Goal: Task Accomplishment & Management: Manage account settings

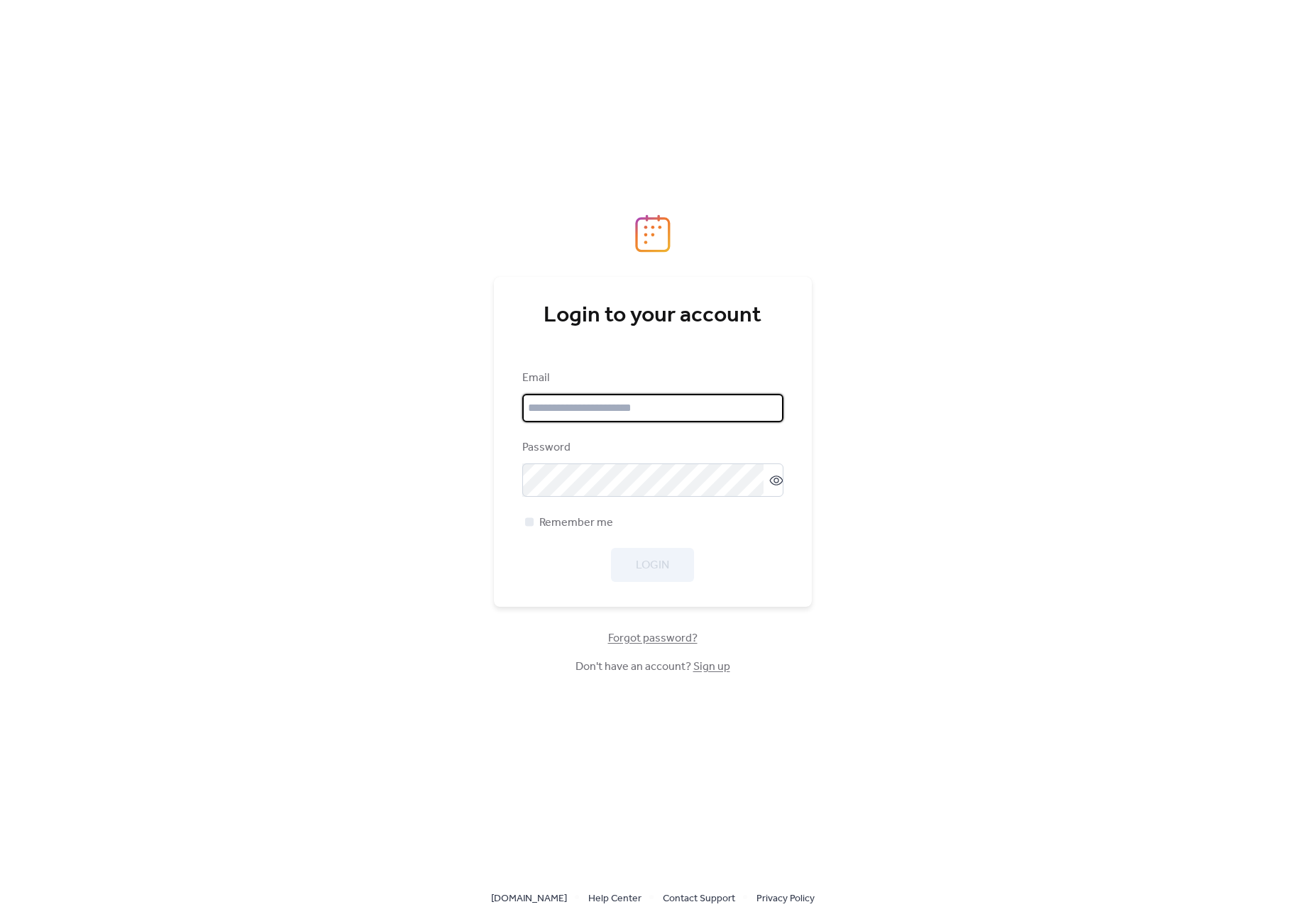
click at [633, 413] on input "email" at bounding box center [652, 408] width 261 height 29
paste input "**********"
type input "**********"
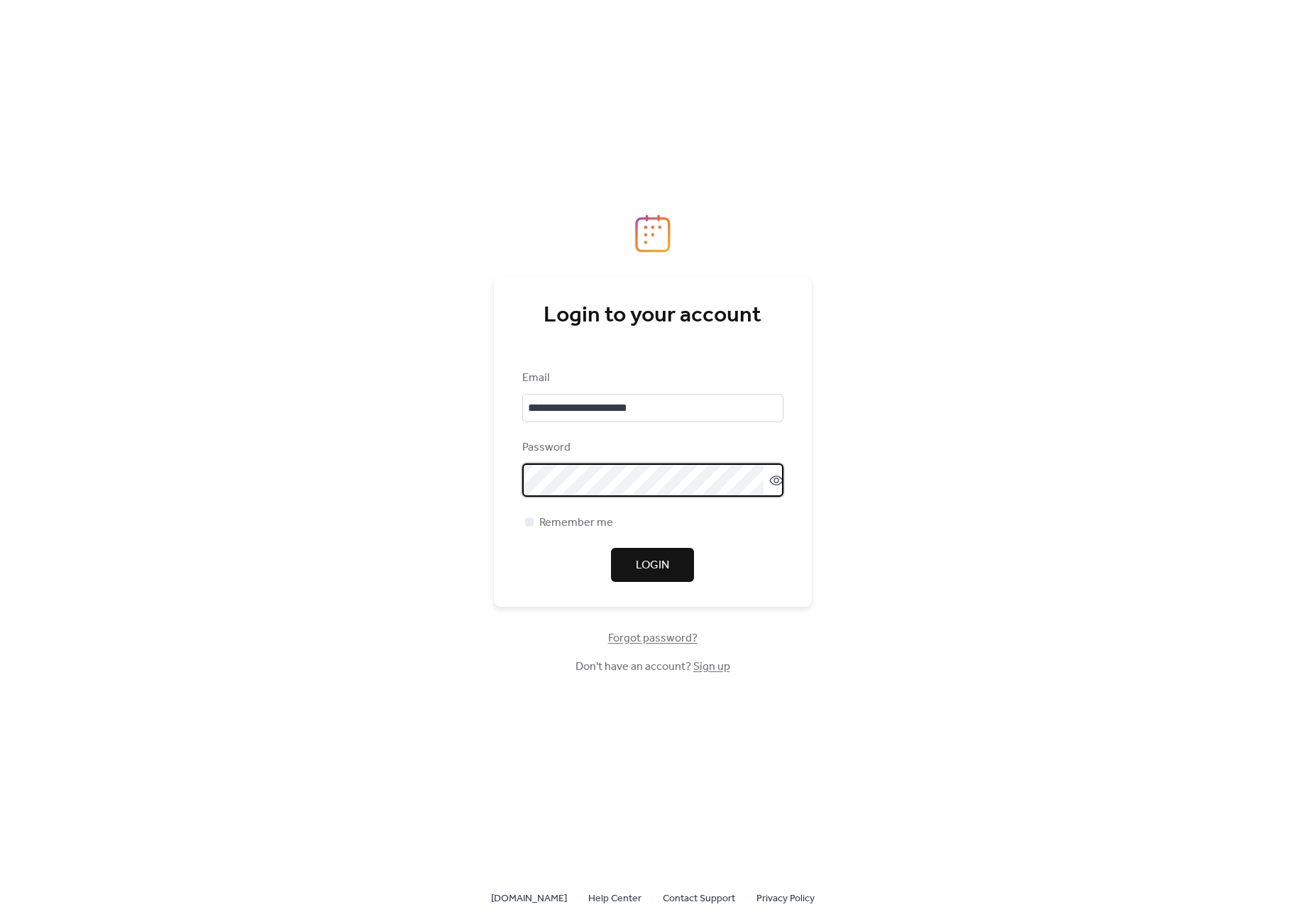
click at [901, 458] on div "**********" at bounding box center [652, 462] width 1305 height 924
click at [564, 530] on span "Remember me" at bounding box center [576, 523] width 74 height 17
click at [651, 561] on span "Login" at bounding box center [652, 566] width 34 height 17
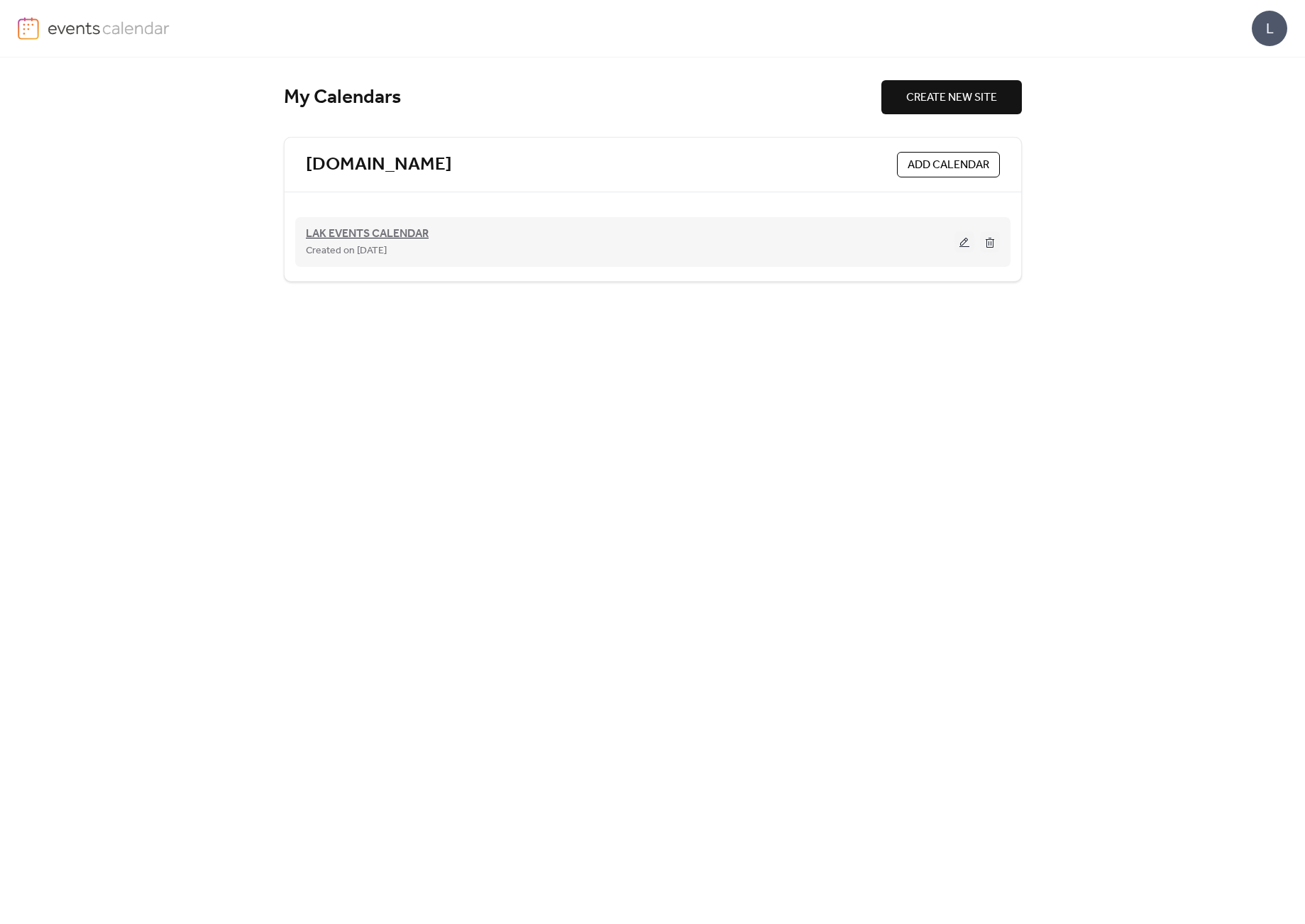
click at [358, 227] on span "LAK EVENTS CALENDAR" at bounding box center [367, 234] width 123 height 17
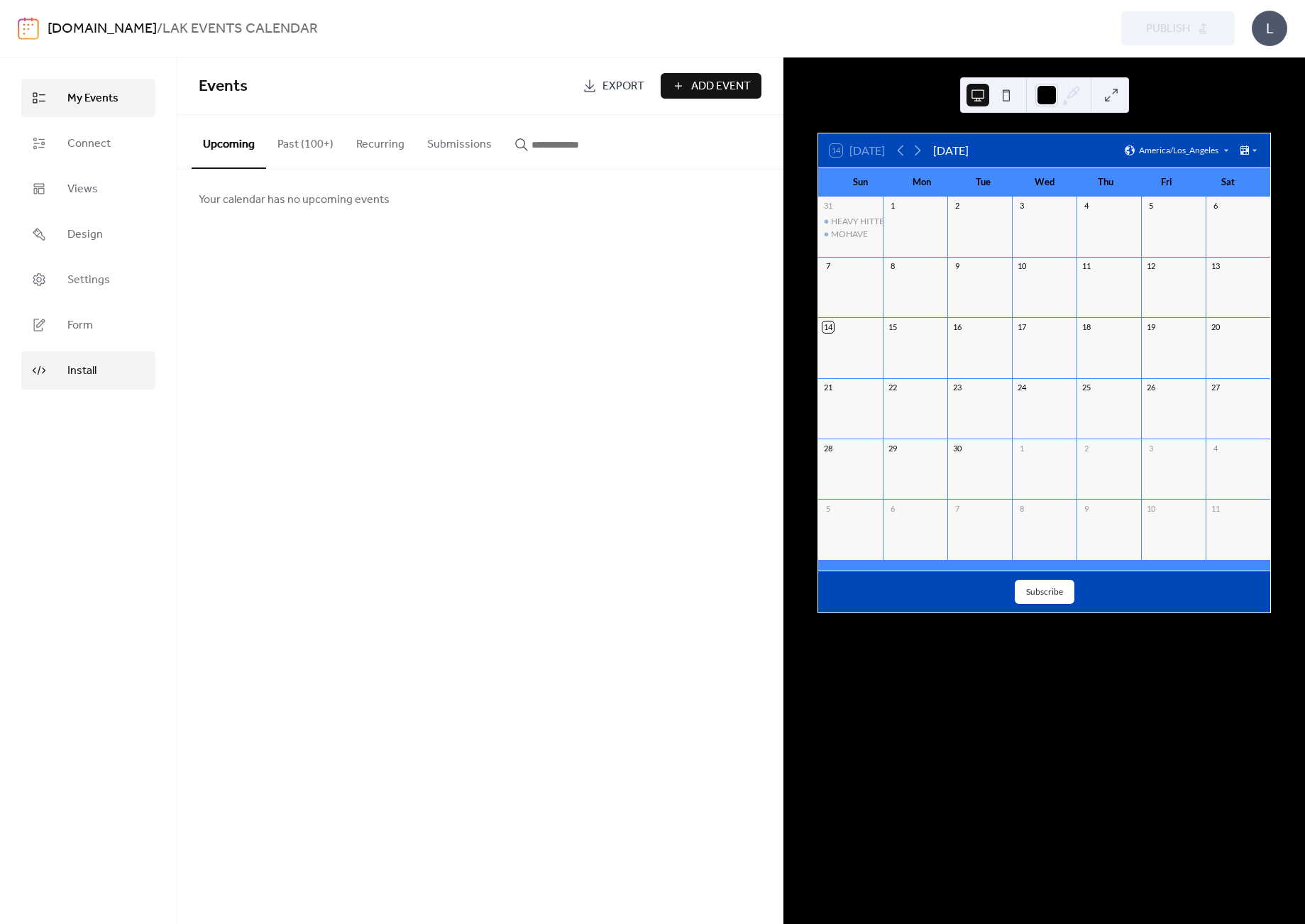
click at [76, 384] on link "Install" at bounding box center [88, 370] width 134 height 39
click at [81, 369] on span "Install" at bounding box center [81, 371] width 29 height 17
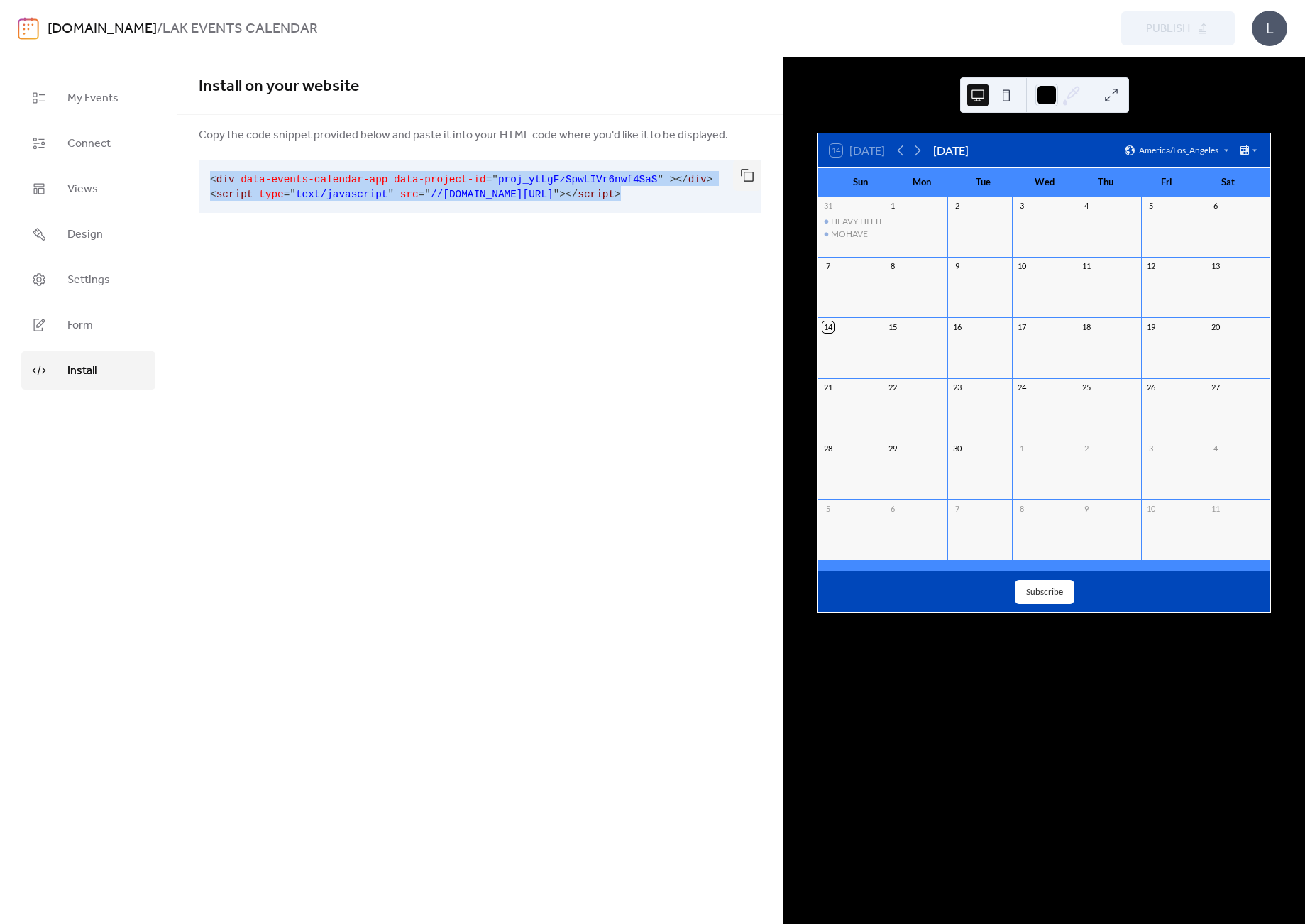
drag, startPoint x: 716, startPoint y: 195, endPoint x: 200, endPoint y: 180, distance: 516.2
click at [200, 180] on pre "< div data-events-calendar-app data-project-id = " proj_ytLgFzSpwLIVr6nwf4SaS "…" at bounding box center [468, 185] width 540 height 53
copy code "< div data-events-calendar-app data-project-id = " proj_ytLgFzSpwLIVr6nwf4SaS "…"
click at [749, 172] on button "button" at bounding box center [747, 175] width 29 height 31
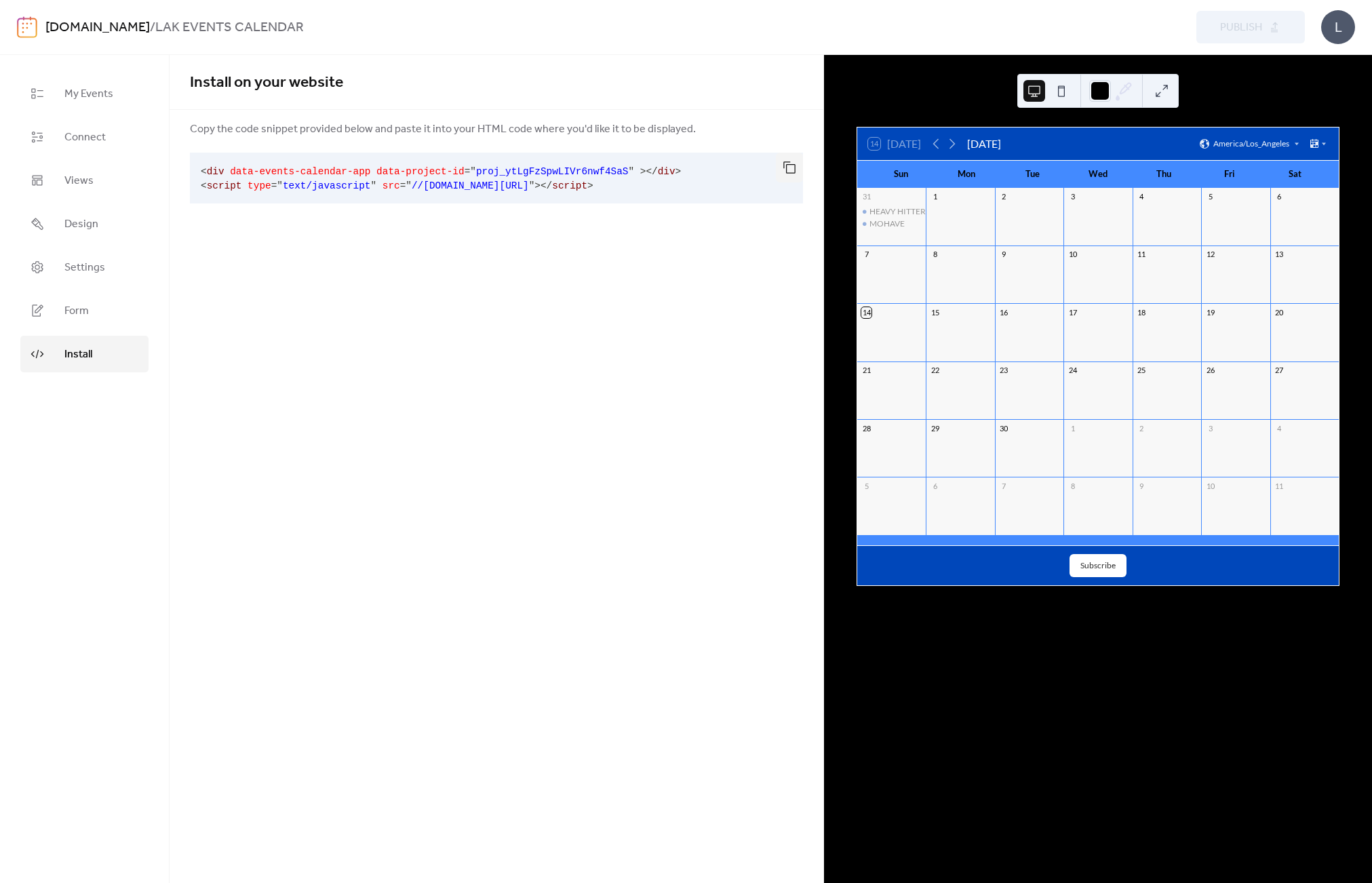
click at [343, 346] on div "Install on your website Copy the code snippet provided below and paste it into …" at bounding box center [496, 468] width 654 height 828
click at [85, 221] on span "Design" at bounding box center [81, 225] width 34 height 16
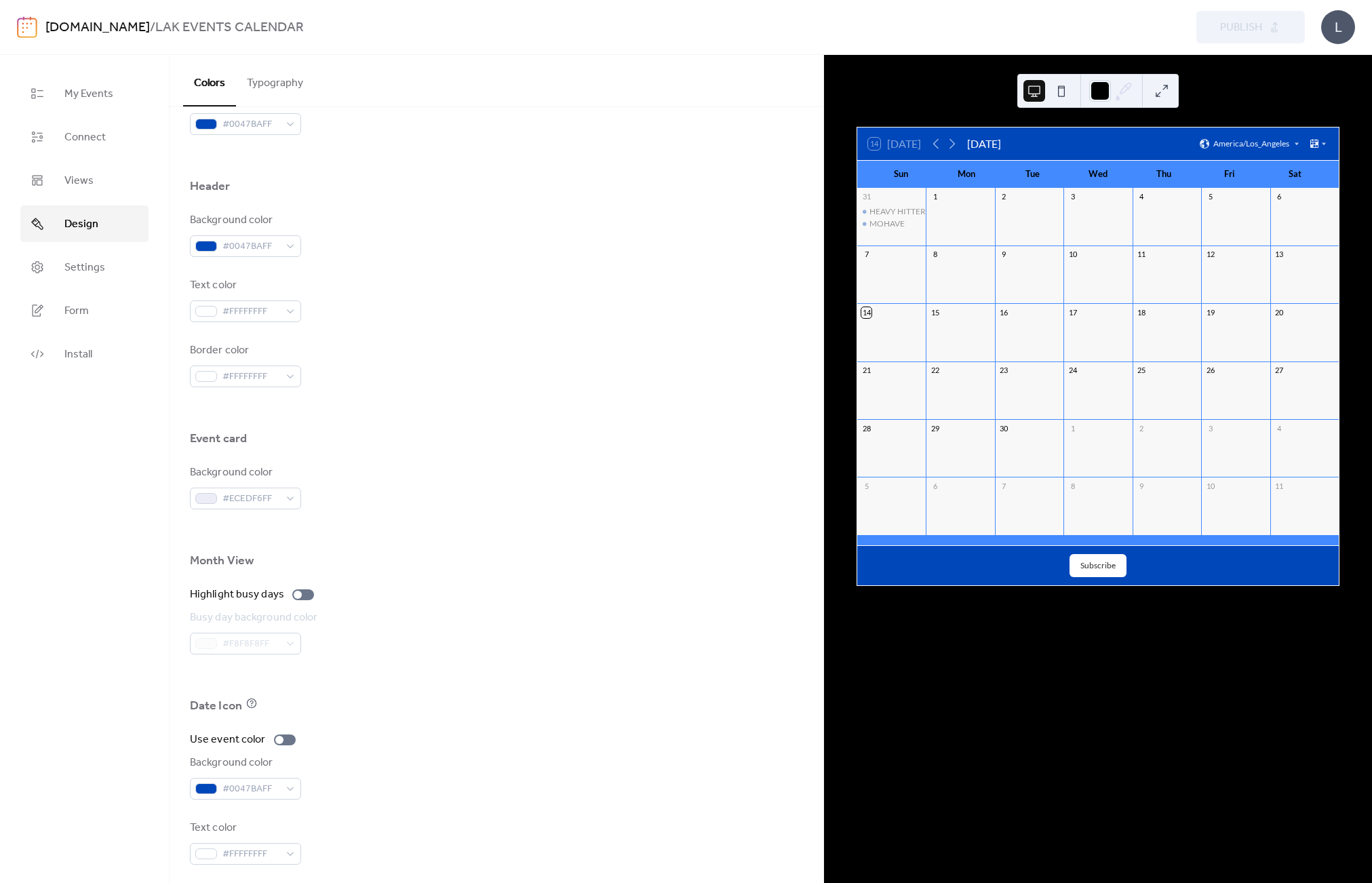
scroll to position [538, 0]
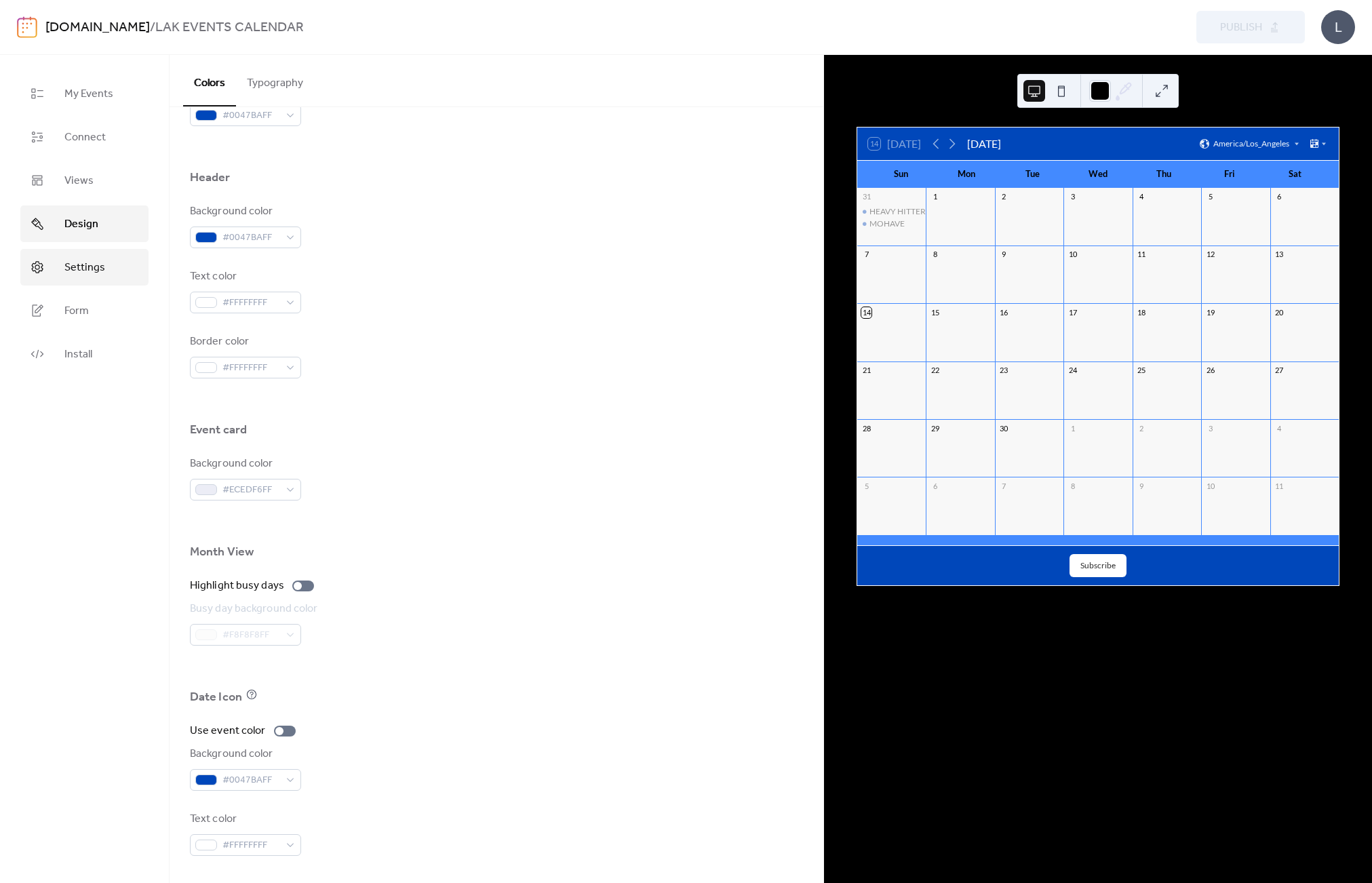
click at [83, 271] on span "Settings" at bounding box center [84, 268] width 41 height 16
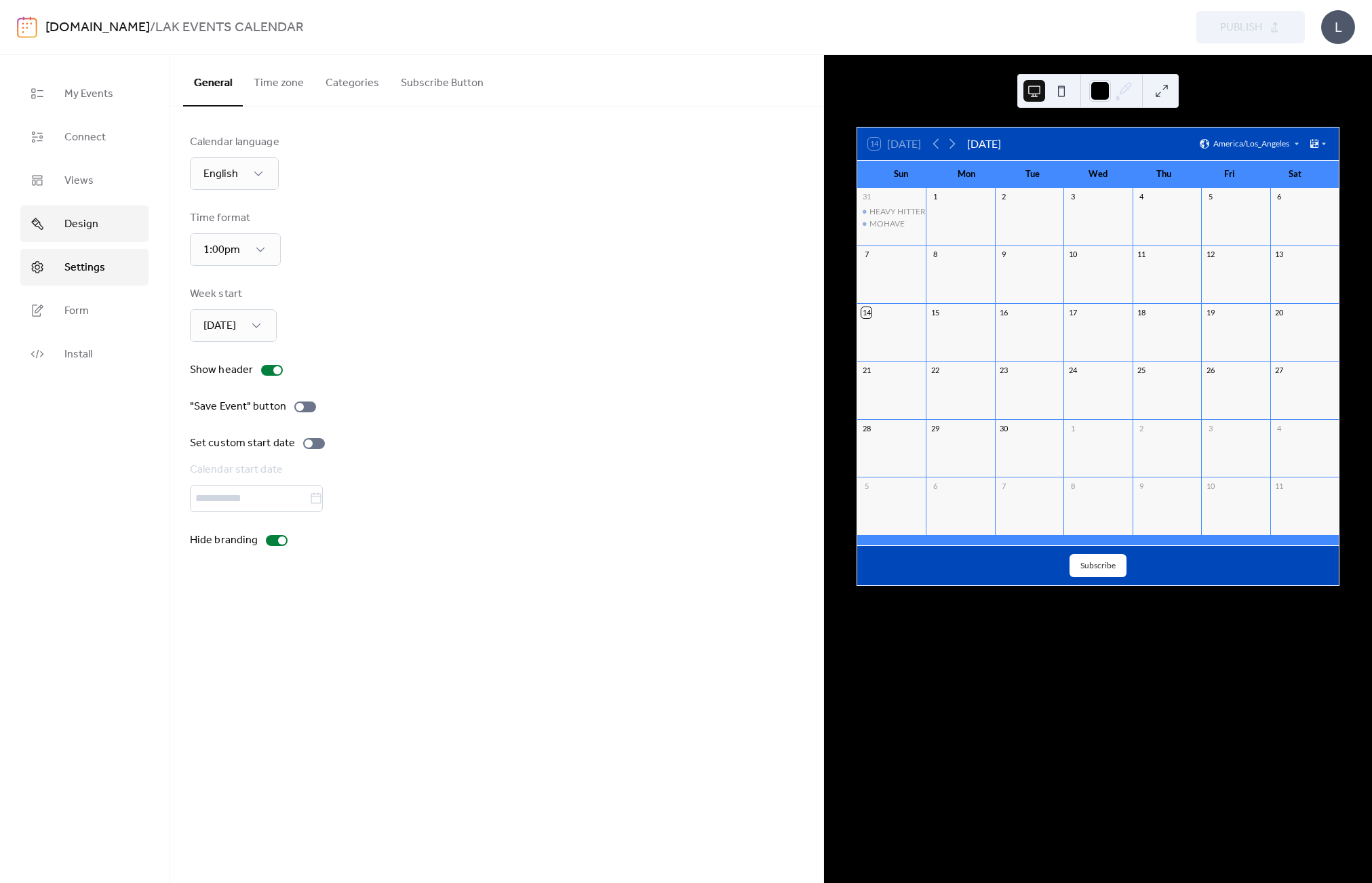
click at [95, 212] on link "Design" at bounding box center [84, 224] width 128 height 37
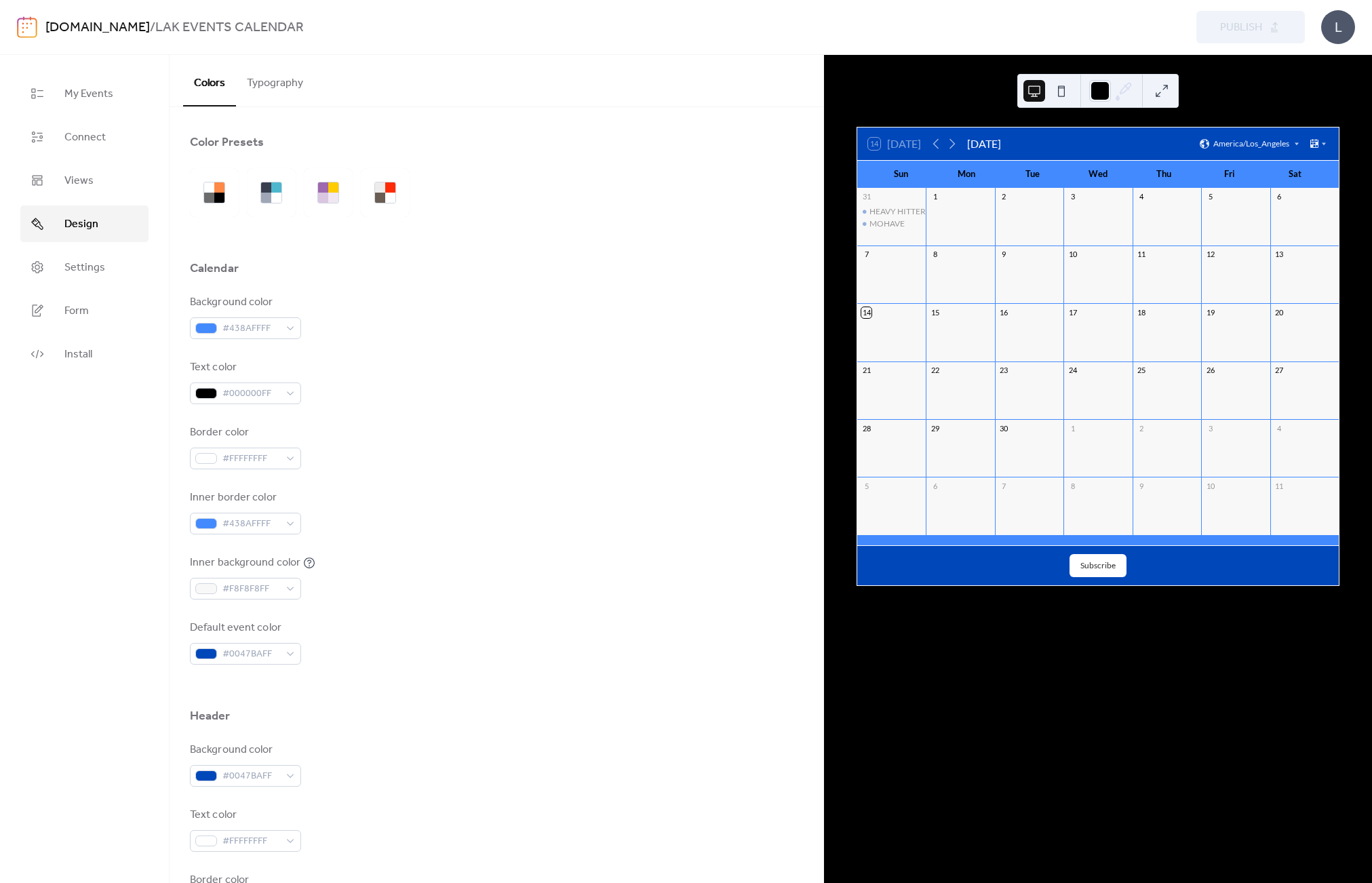
click at [86, 228] on span "Design" at bounding box center [81, 225] width 34 height 16
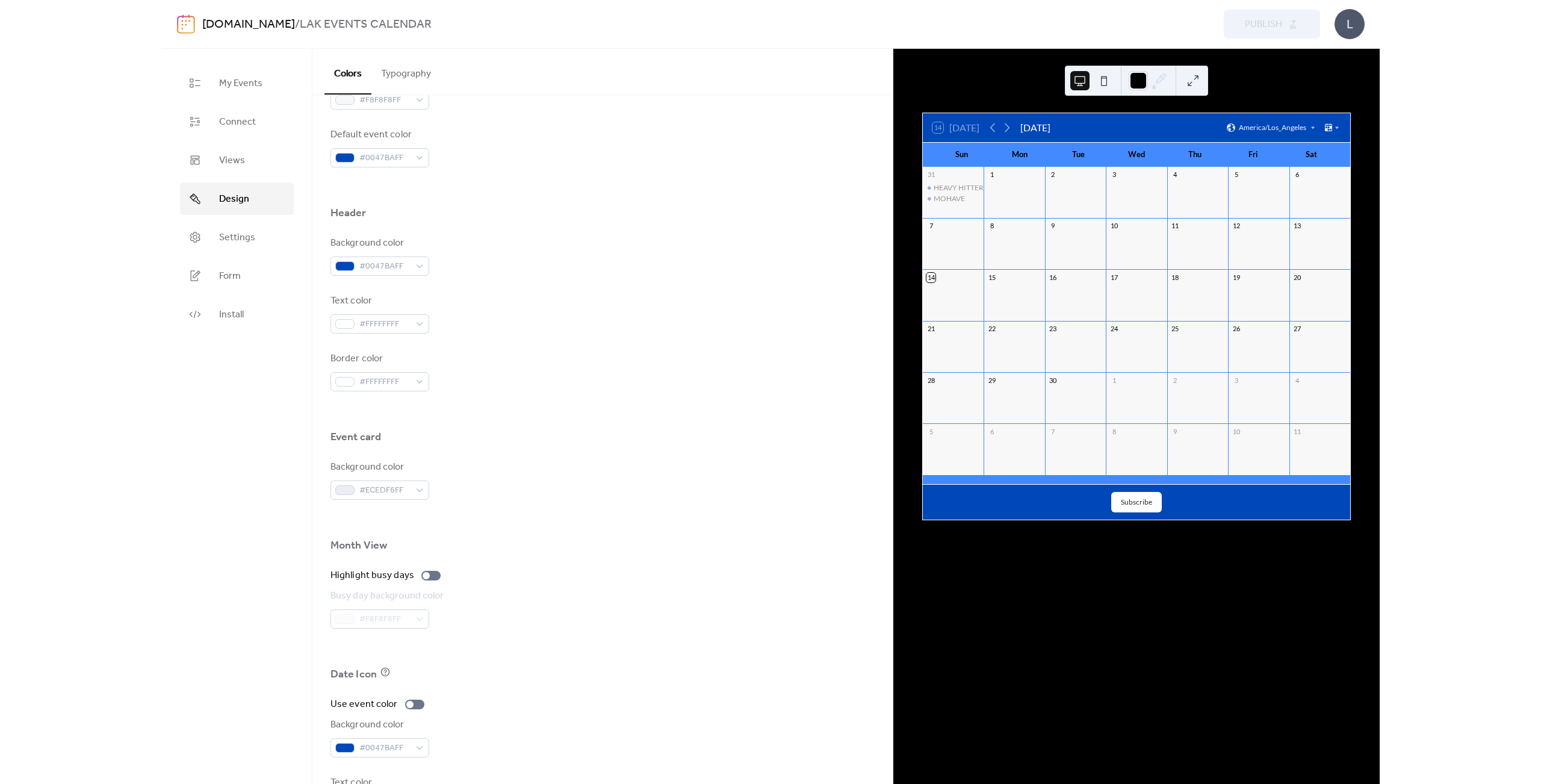
scroll to position [478, 0]
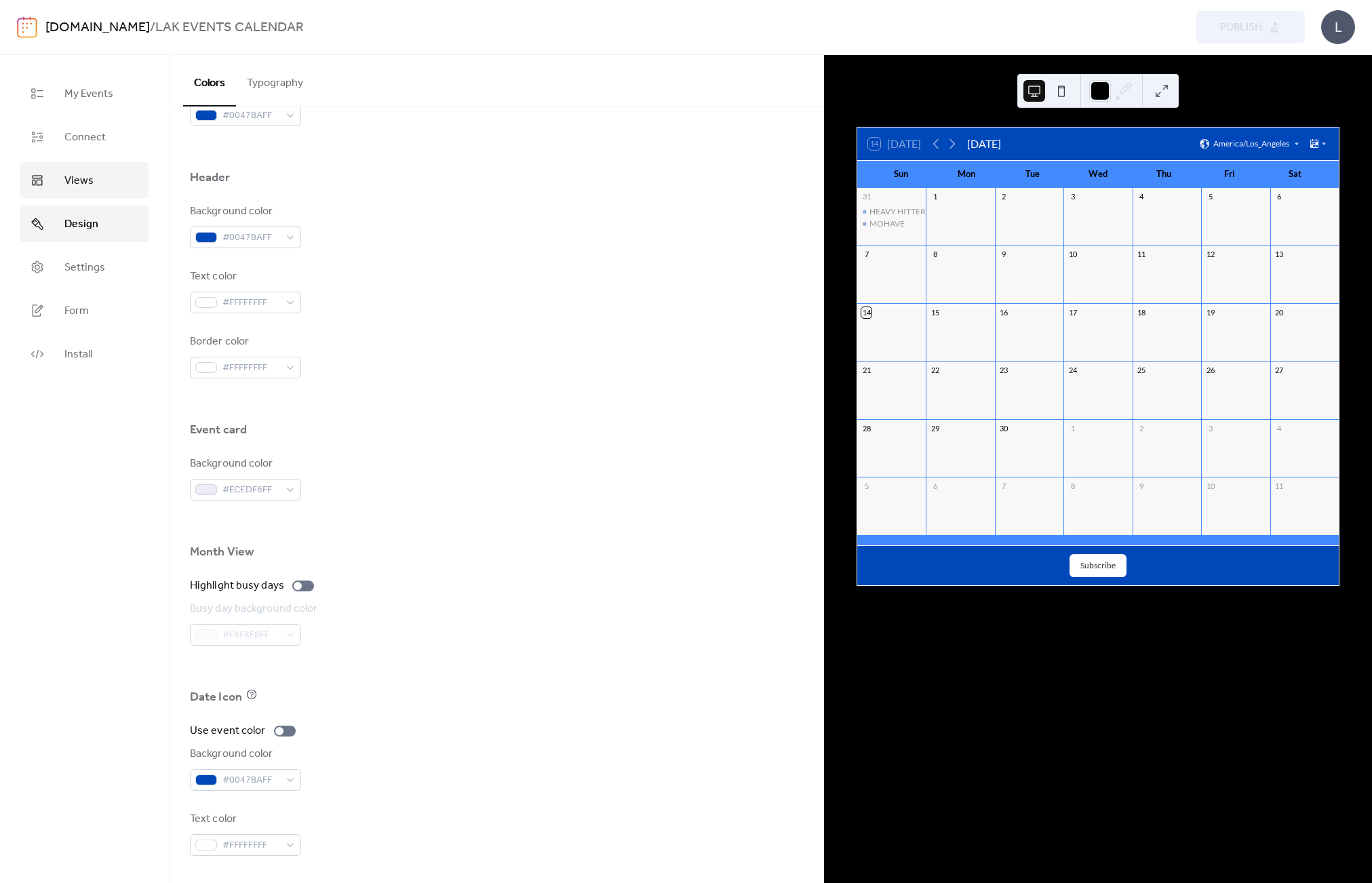
click at [90, 183] on span "Views" at bounding box center [79, 181] width 29 height 16
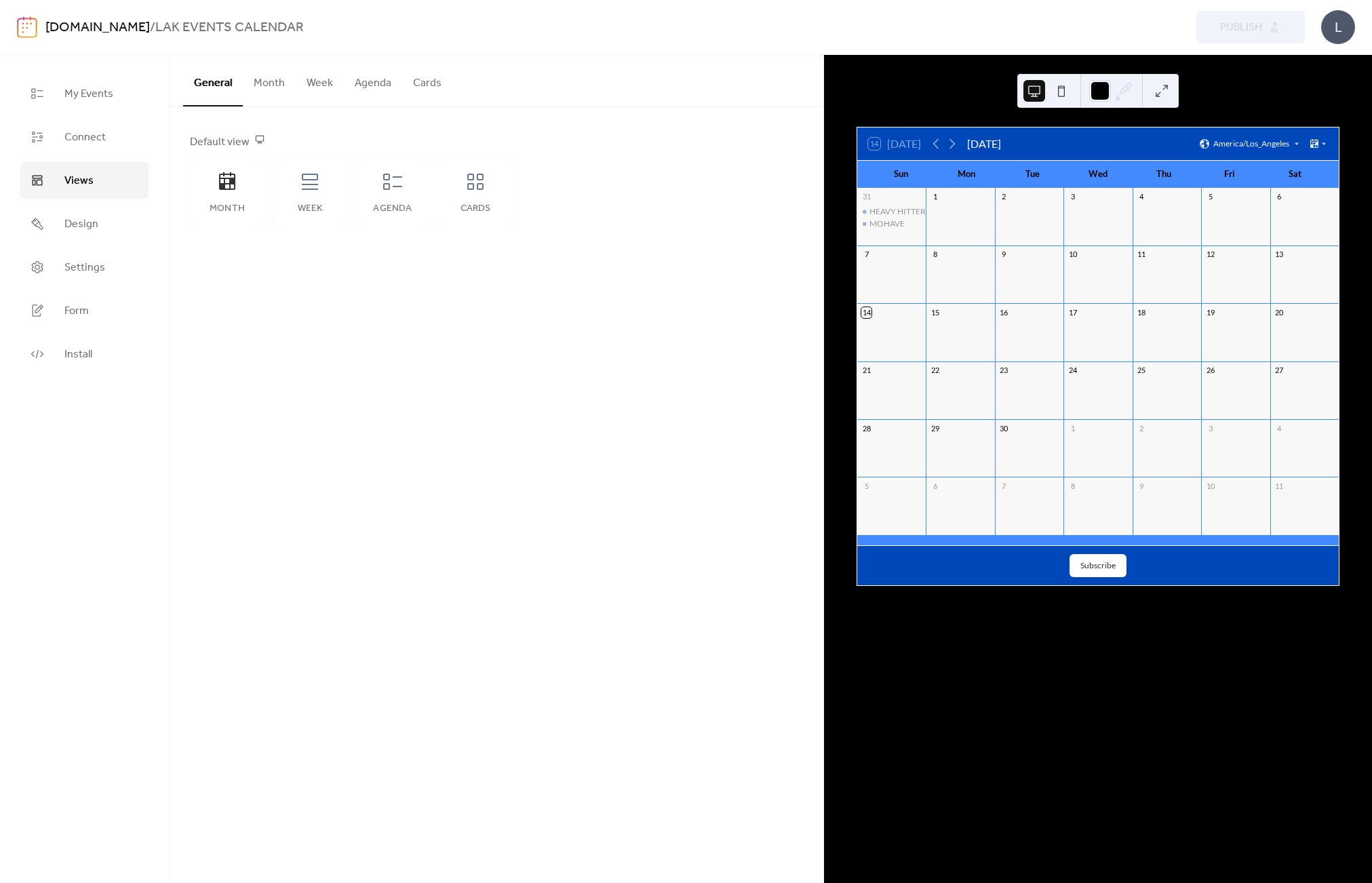
click at [82, 29] on link "[DOMAIN_NAME]" at bounding box center [98, 28] width 104 height 26
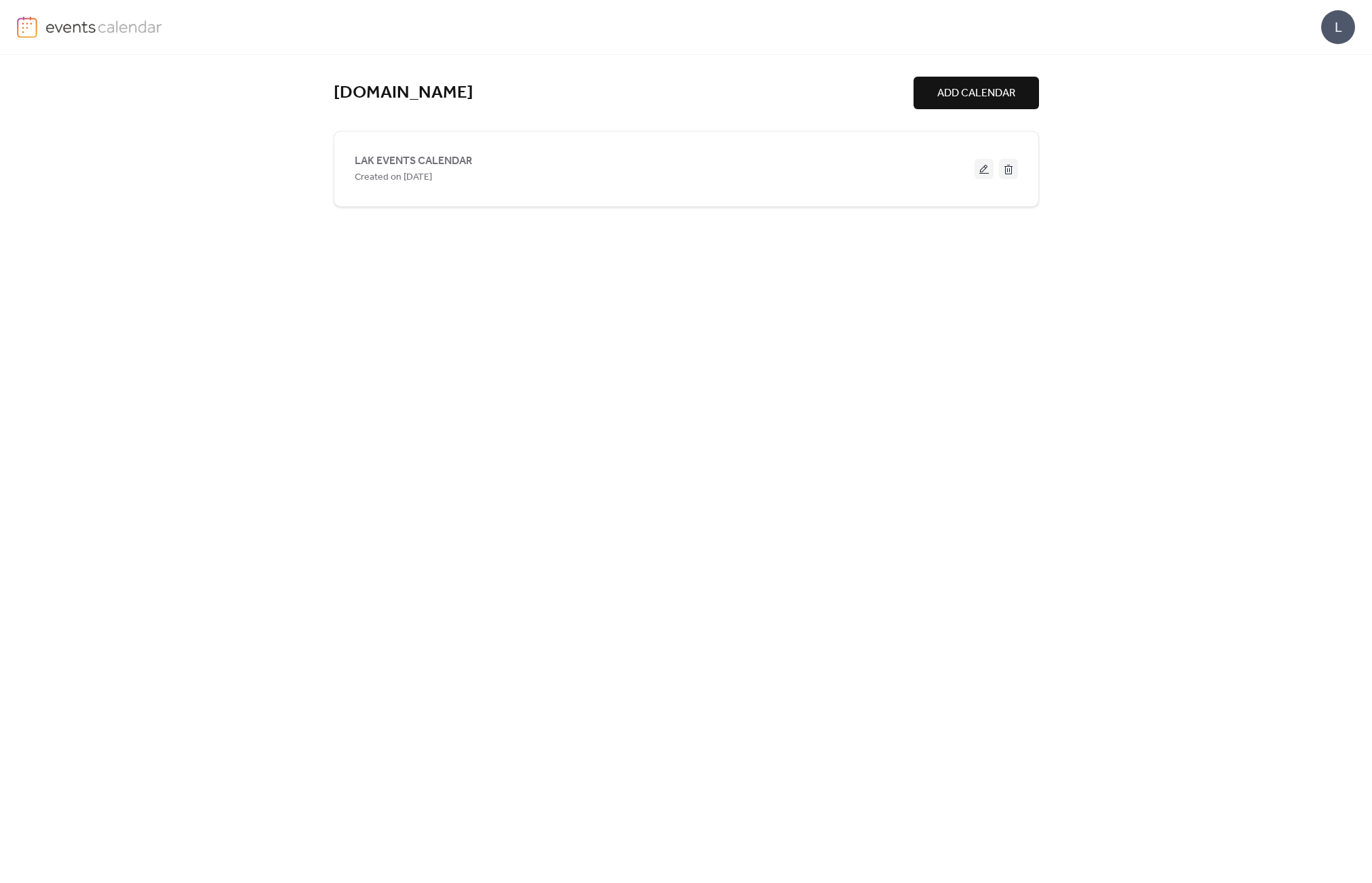
click at [1247, 18] on div "L" at bounding box center [1338, 27] width 34 height 34
click at [1247, 88] on span "Contact Us" at bounding box center [1318, 88] width 54 height 16
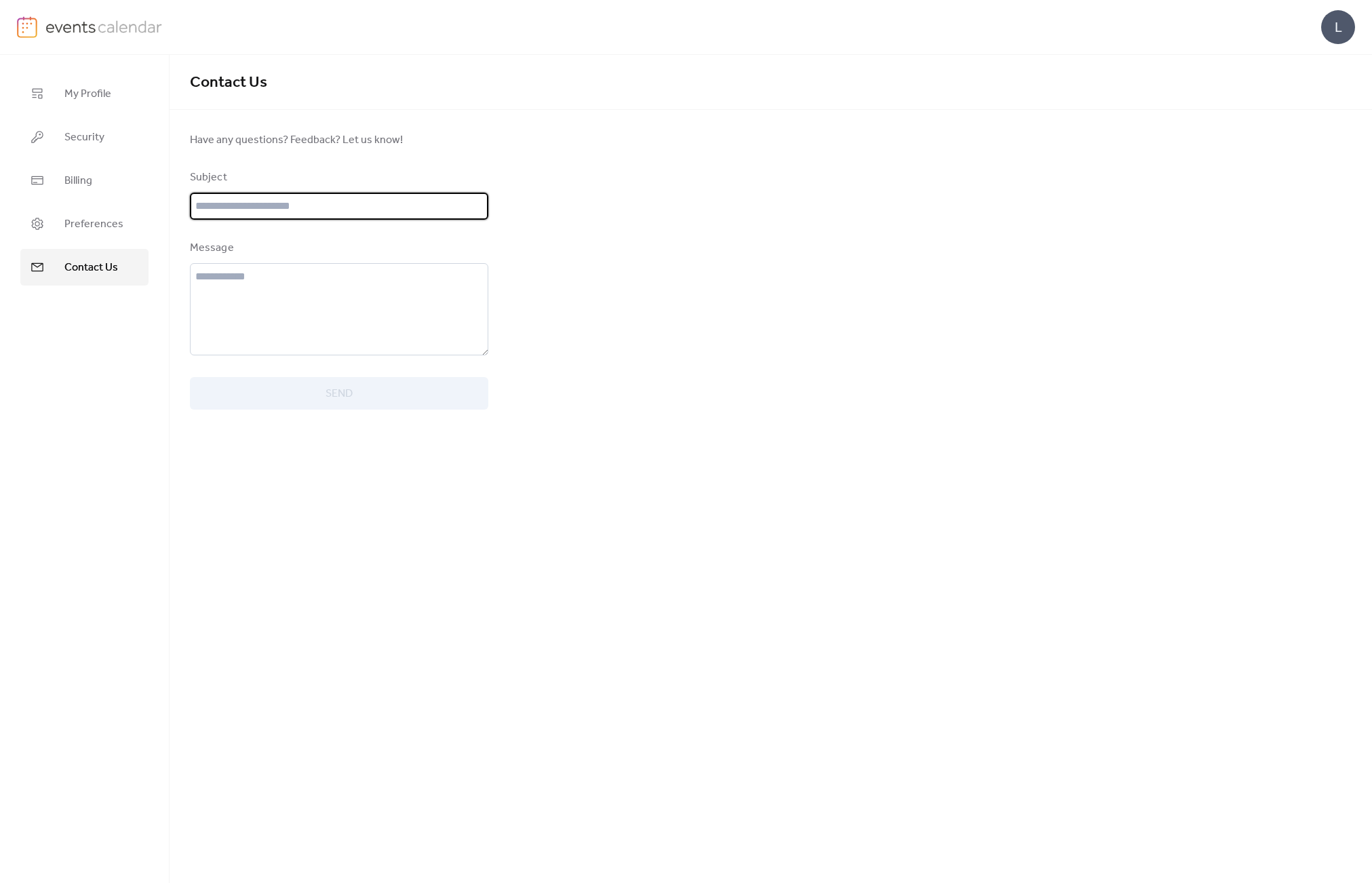
click at [299, 213] on input "text" at bounding box center [339, 206] width 298 height 27
click at [112, 217] on span "Preferences" at bounding box center [94, 225] width 59 height 16
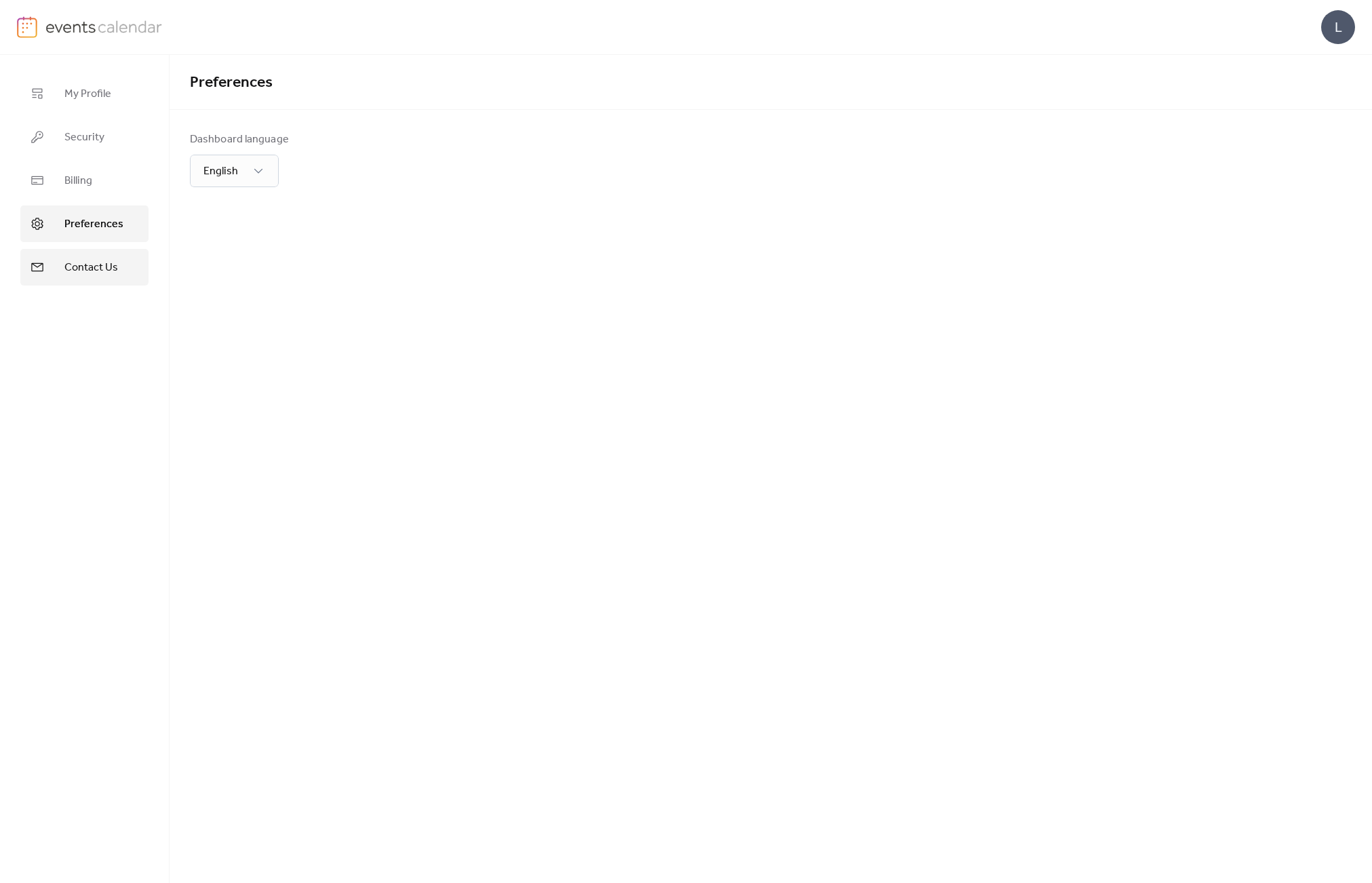
click at [95, 257] on link "Contact Us" at bounding box center [84, 267] width 128 height 37
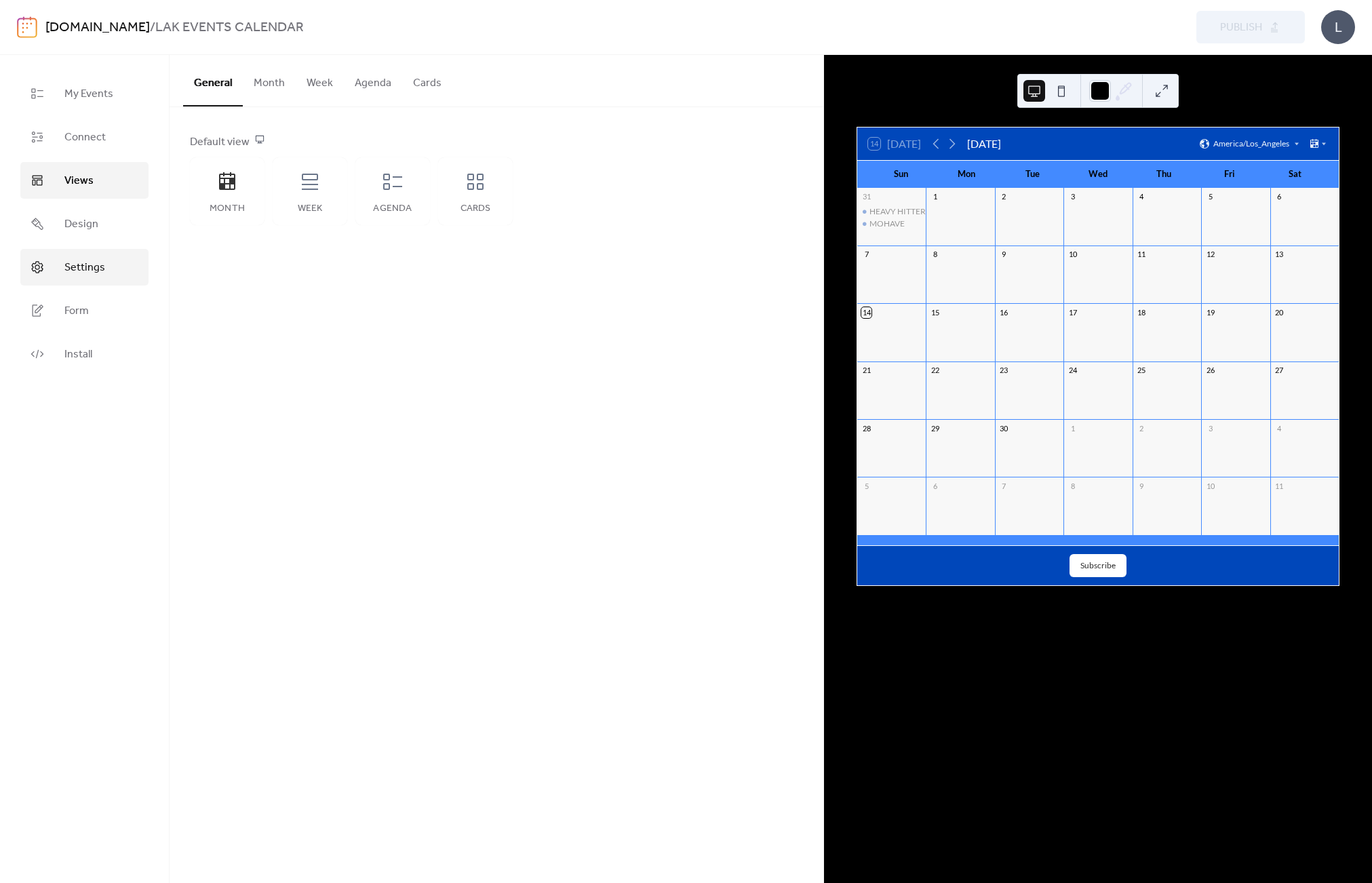
click at [78, 269] on span "Settings" at bounding box center [84, 268] width 41 height 16
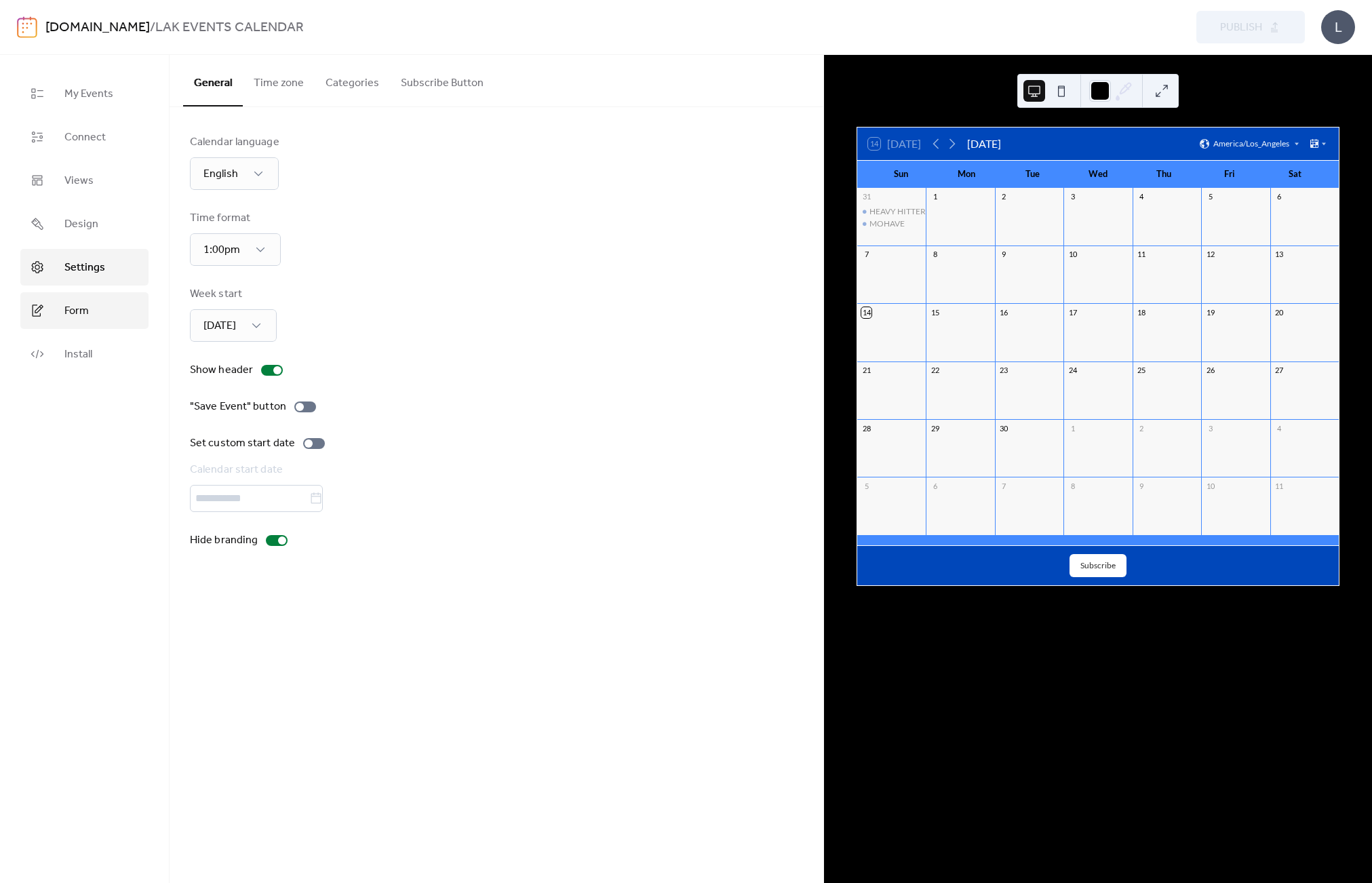
click at [71, 308] on span "Form" at bounding box center [76, 311] width 24 height 16
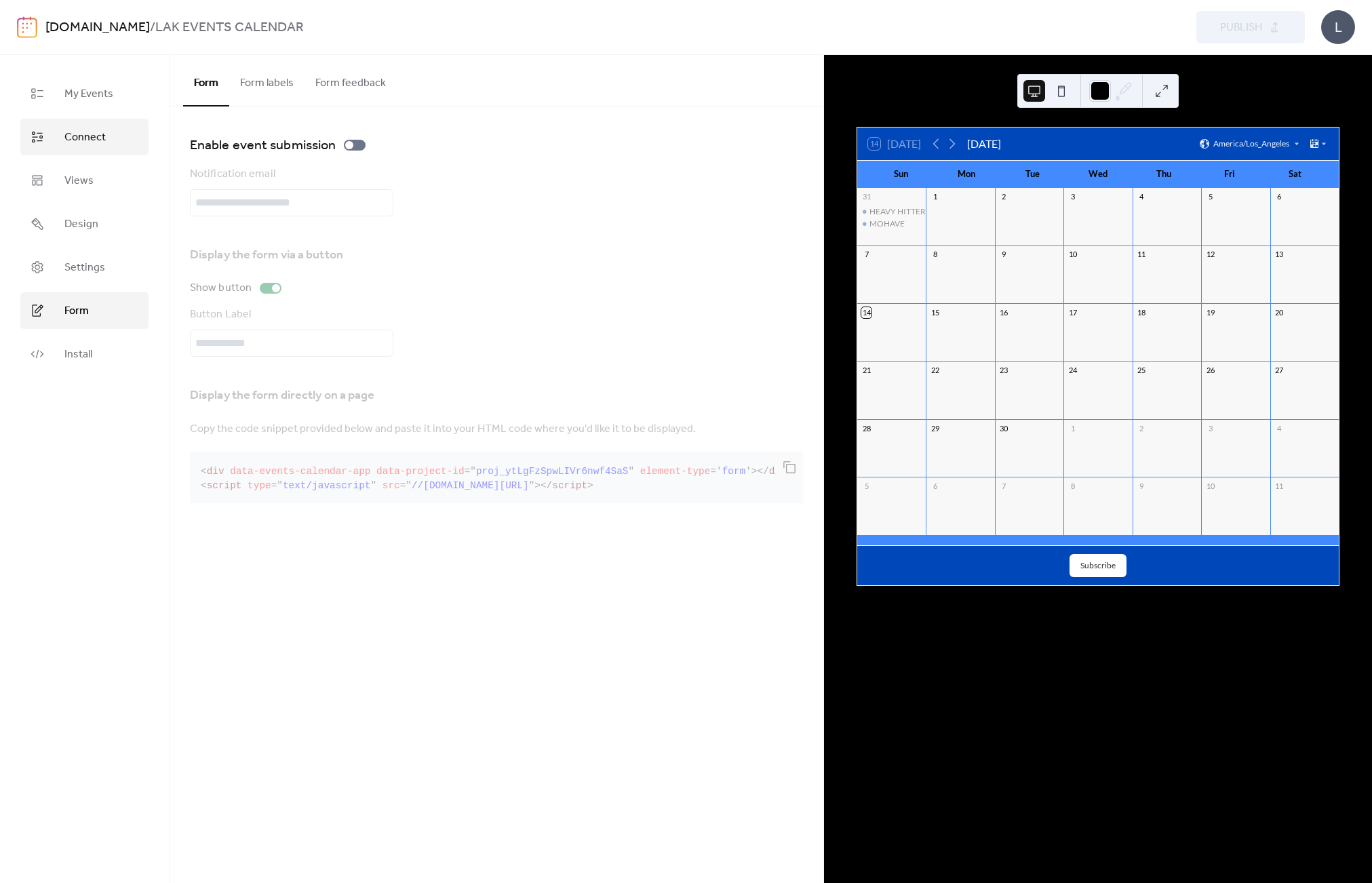
click at [79, 134] on span "Connect" at bounding box center [85, 137] width 42 height 16
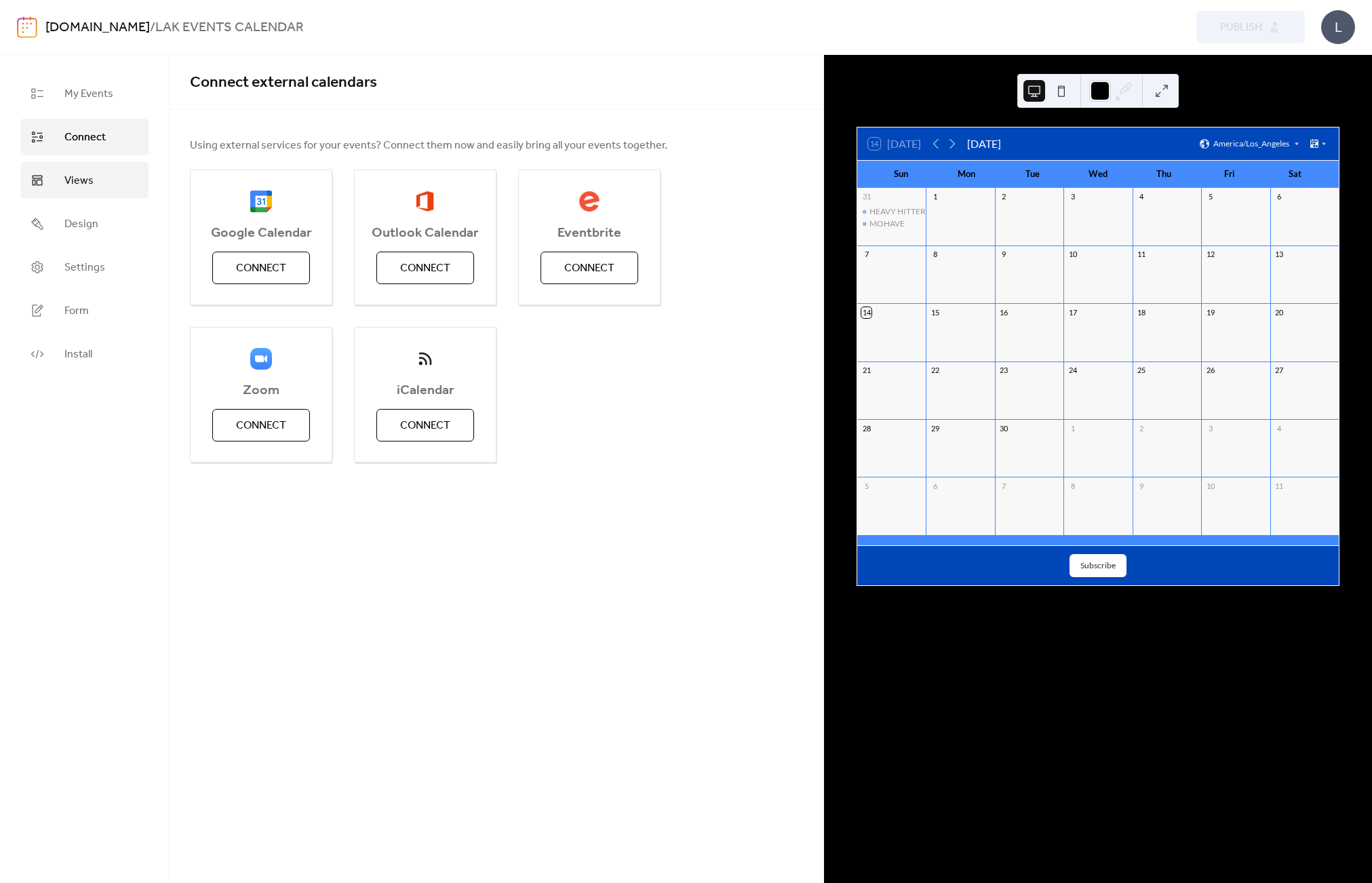
click at [79, 180] on span "Views" at bounding box center [79, 181] width 29 height 16
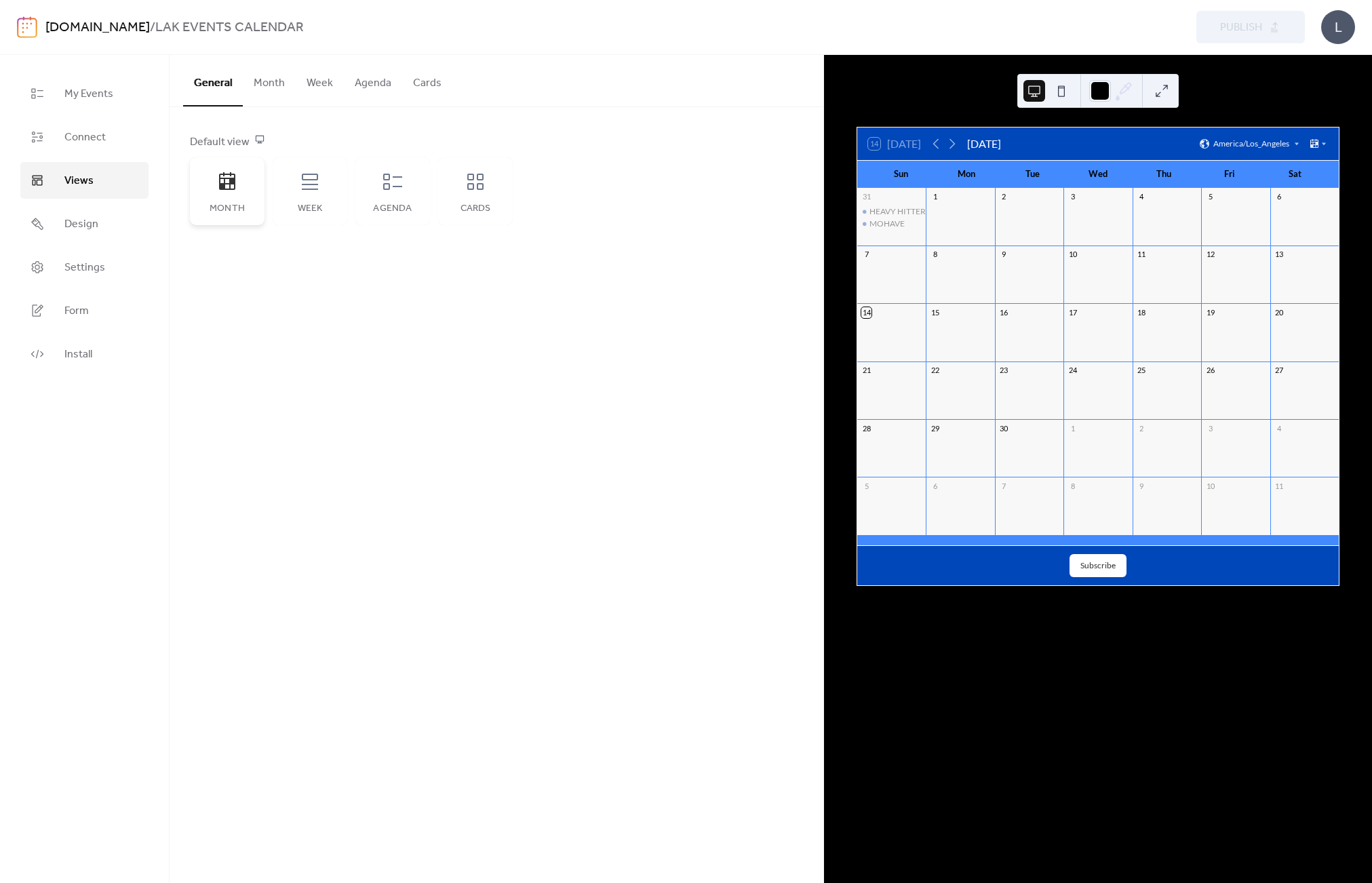
click at [227, 195] on div "Month" at bounding box center [227, 191] width 75 height 68
click at [283, 80] on button "Month" at bounding box center [270, 79] width 53 height 51
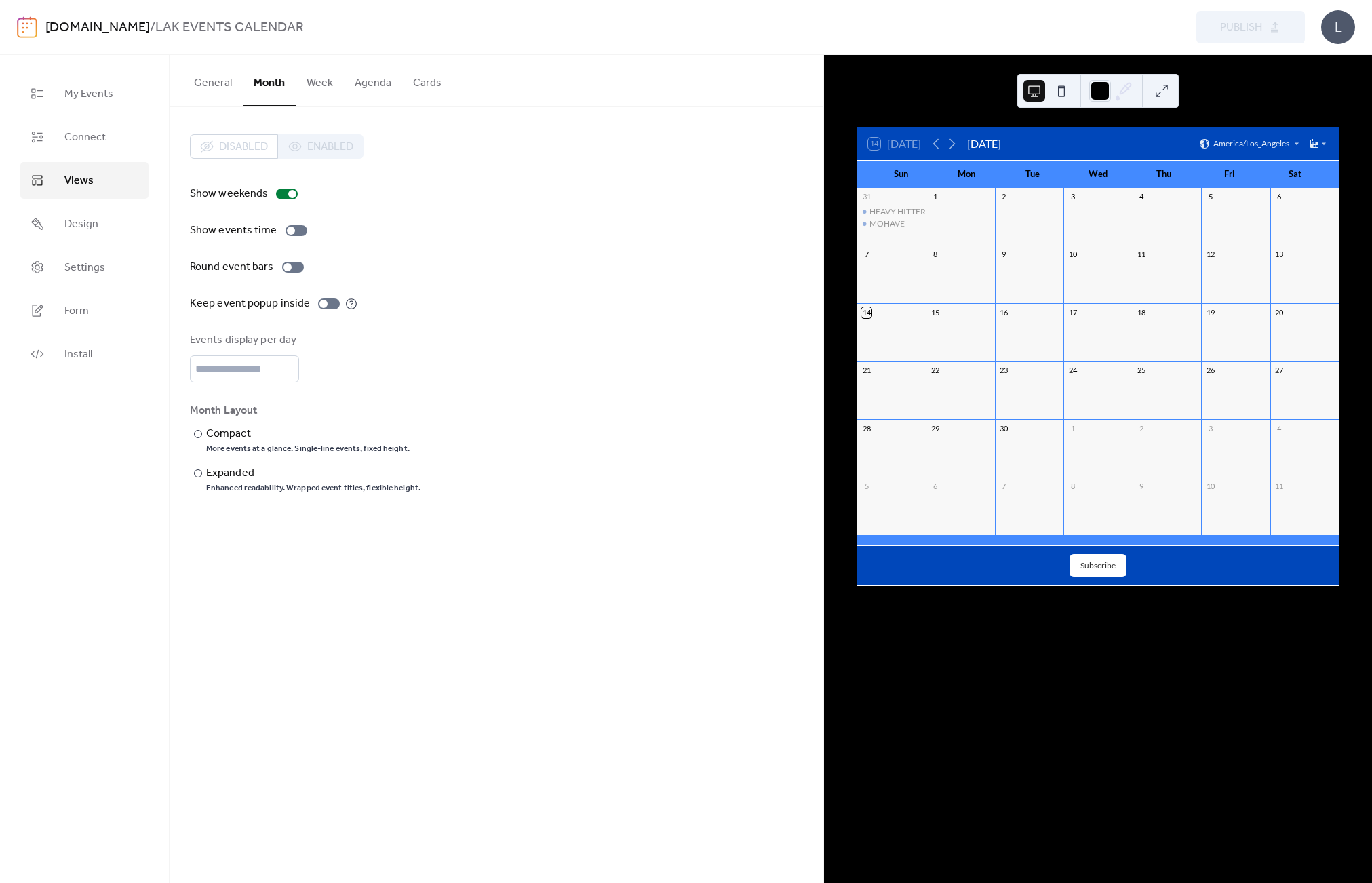
click at [319, 81] on button "Week" at bounding box center [320, 79] width 48 height 51
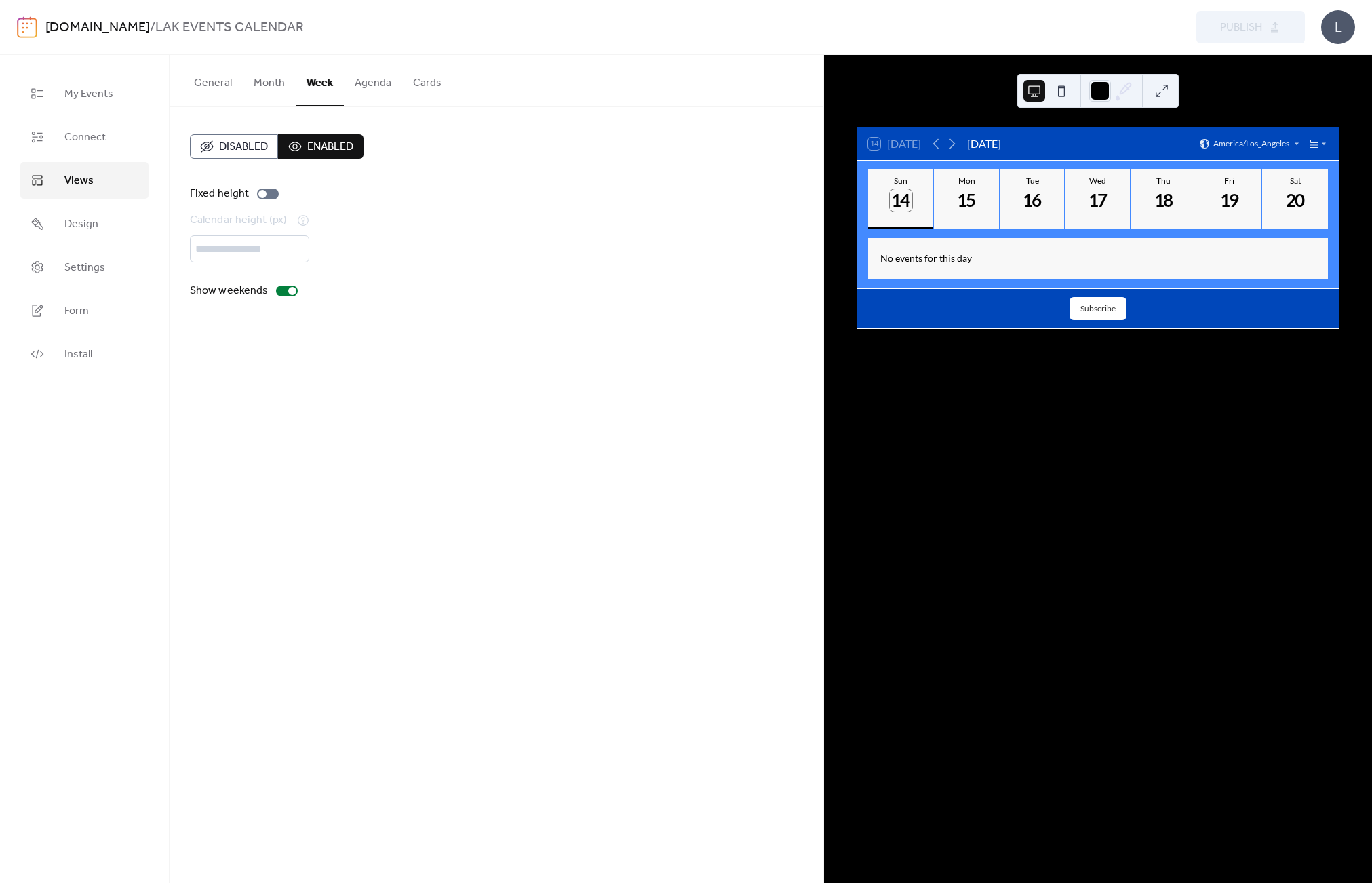
click at [371, 86] on button "Agenda" at bounding box center [373, 79] width 59 height 51
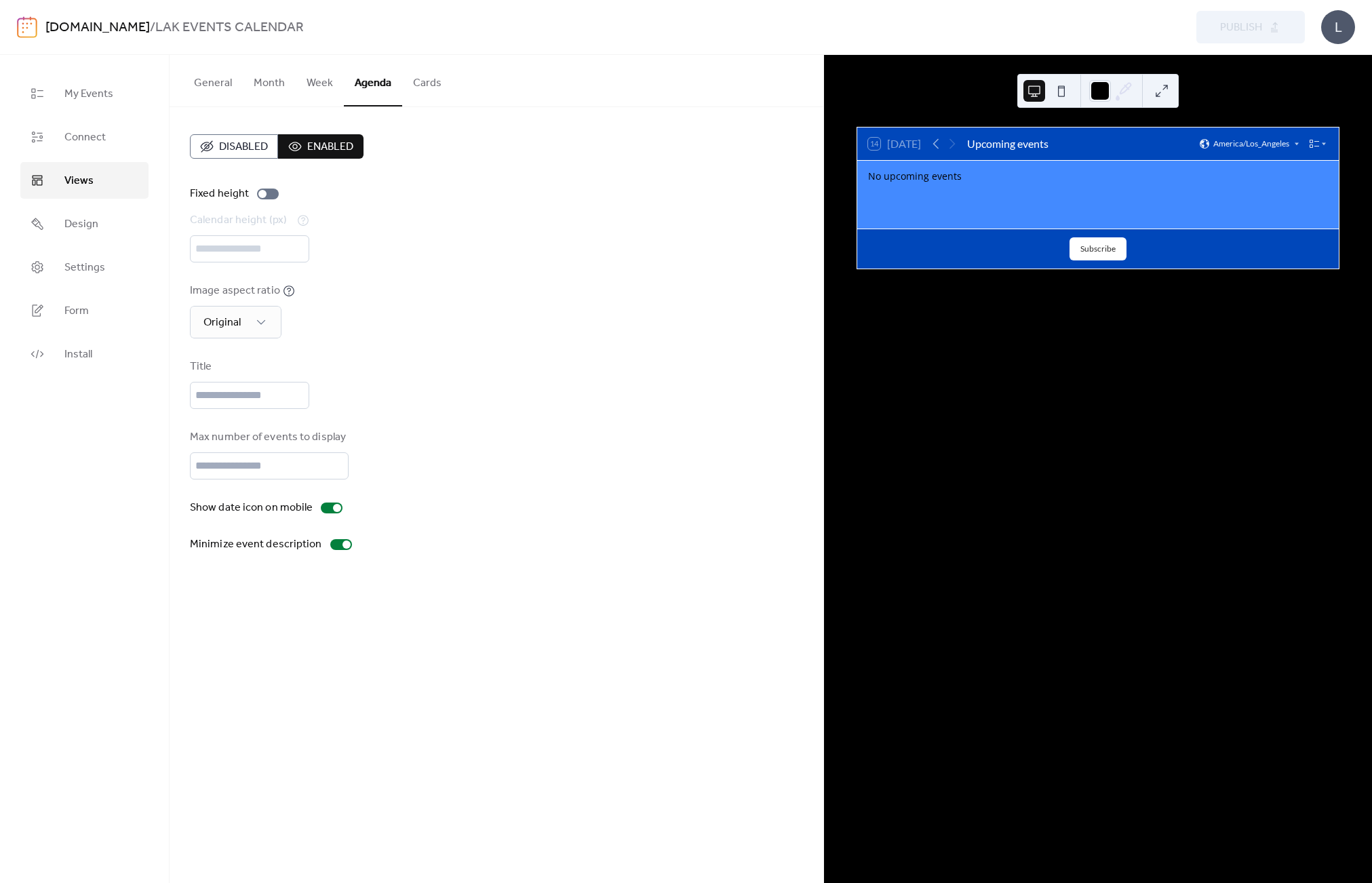
click at [412, 86] on button "Cards" at bounding box center [427, 79] width 51 height 51
click at [224, 85] on button "General" at bounding box center [213, 79] width 59 height 51
